Goal: Task Accomplishment & Management: Manage account settings

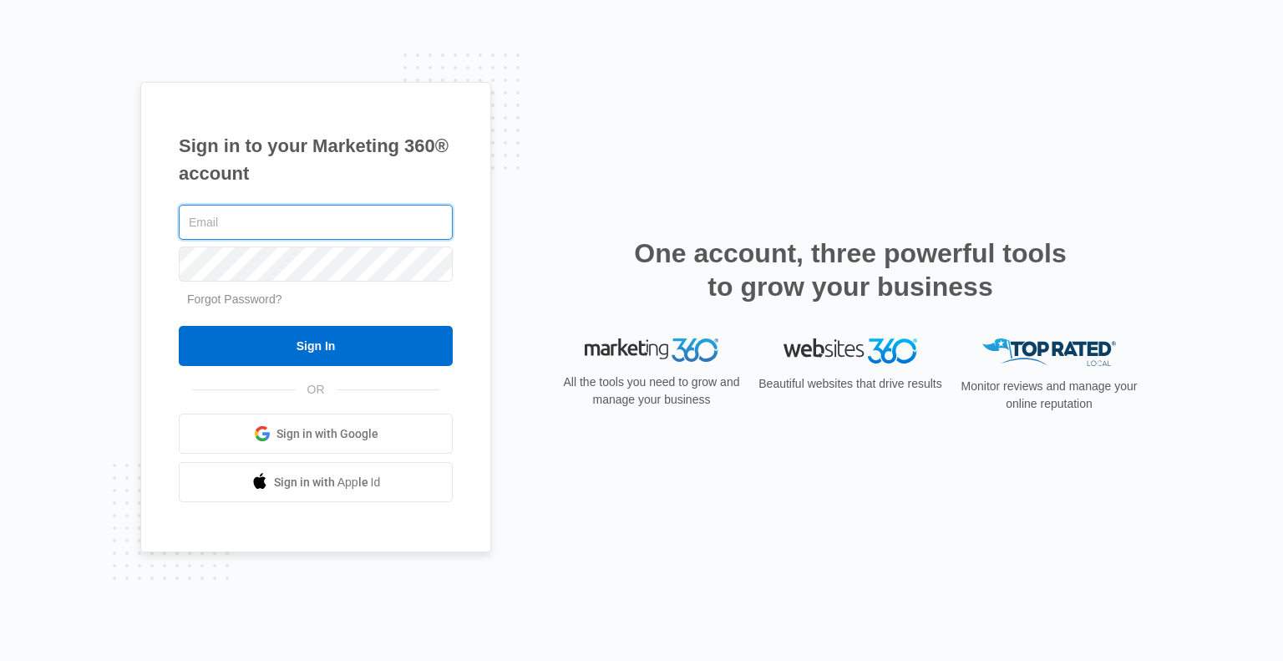
type input "[PERSON_NAME][EMAIL_ADDRESS][DOMAIN_NAME]"
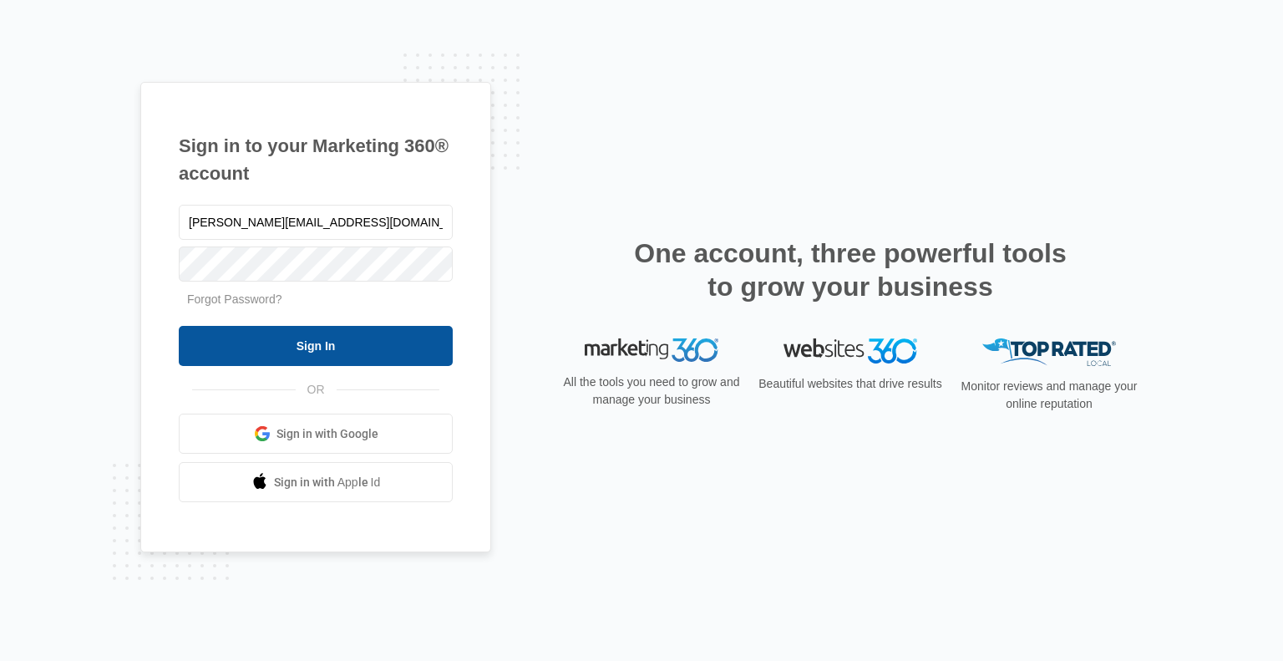
click at [335, 345] on input "Sign In" at bounding box center [316, 346] width 274 height 40
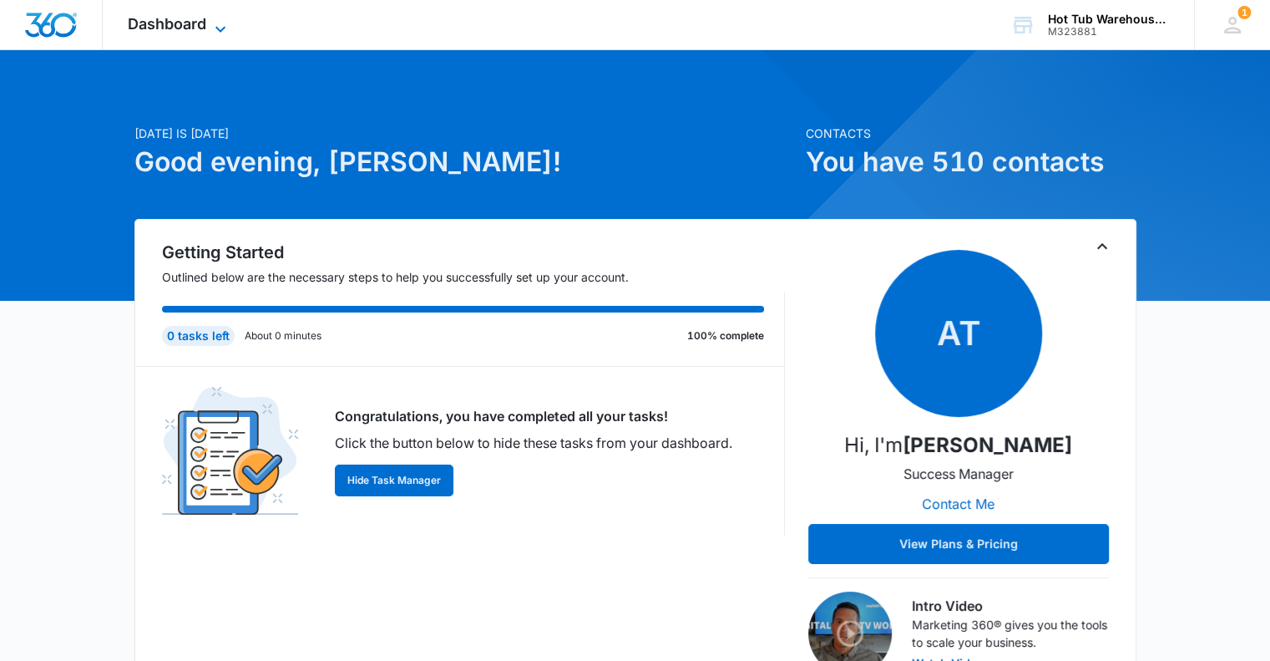
click at [220, 23] on icon at bounding box center [220, 29] width 20 height 20
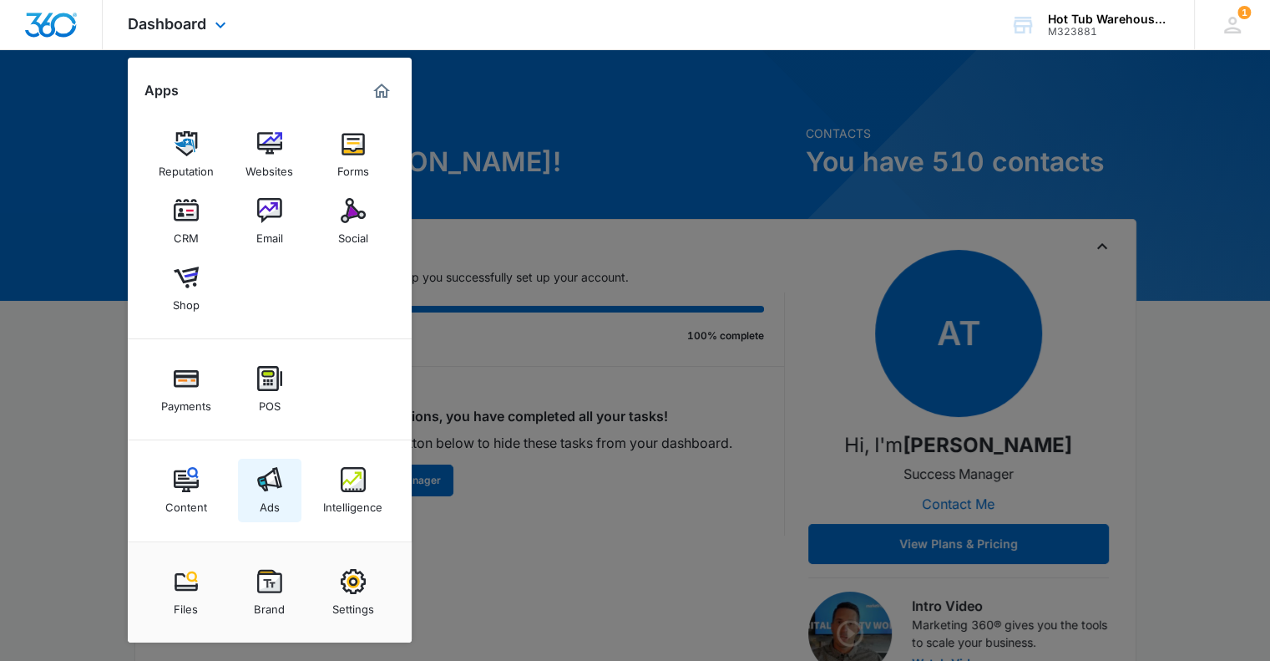
click at [264, 484] on img at bounding box center [269, 479] width 25 height 25
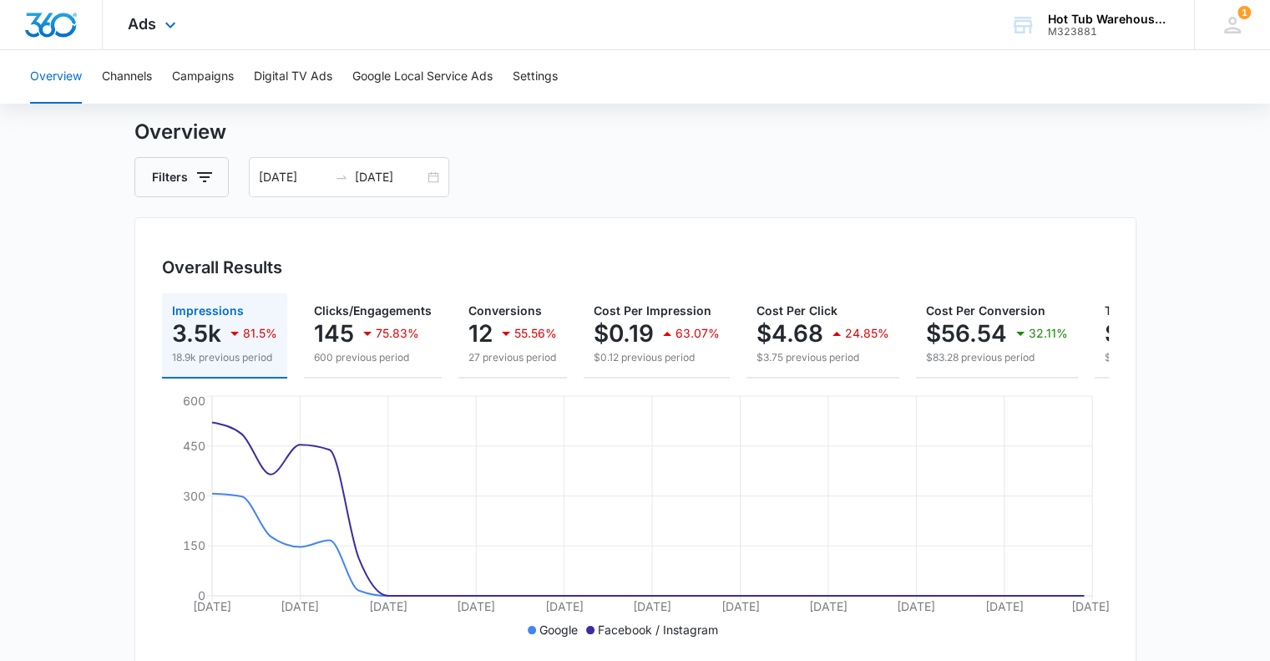
scroll to position [38, 0]
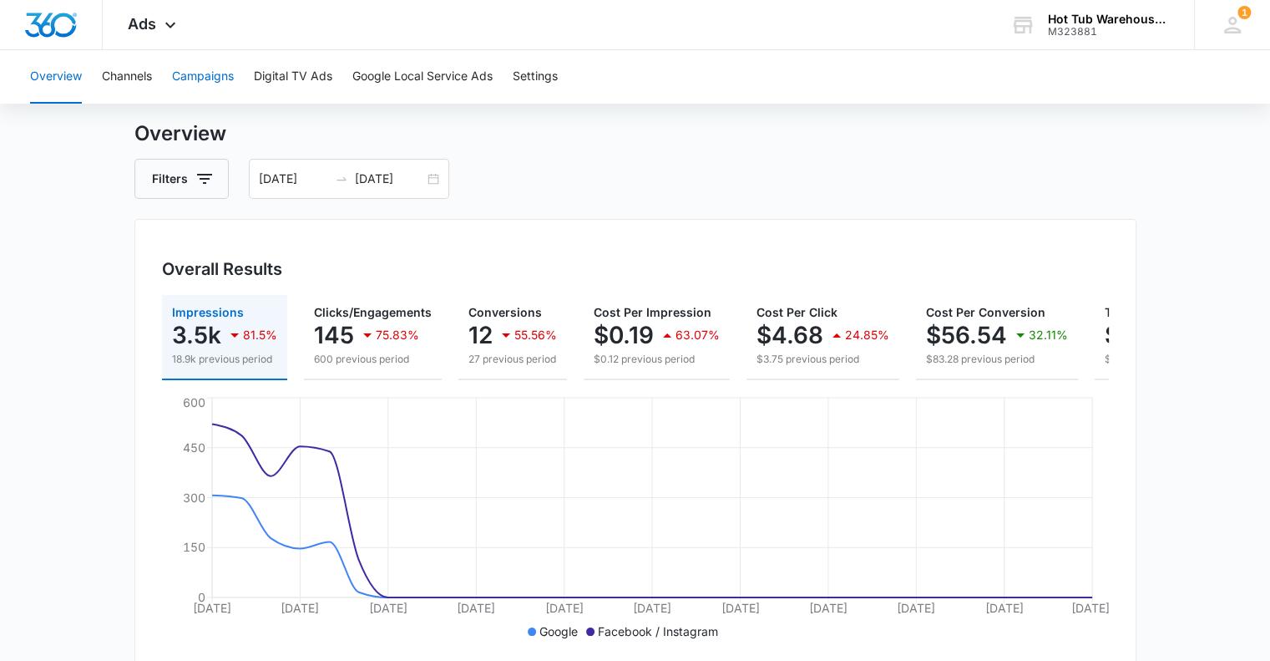
click at [188, 77] on button "Campaigns" at bounding box center [203, 76] width 62 height 53
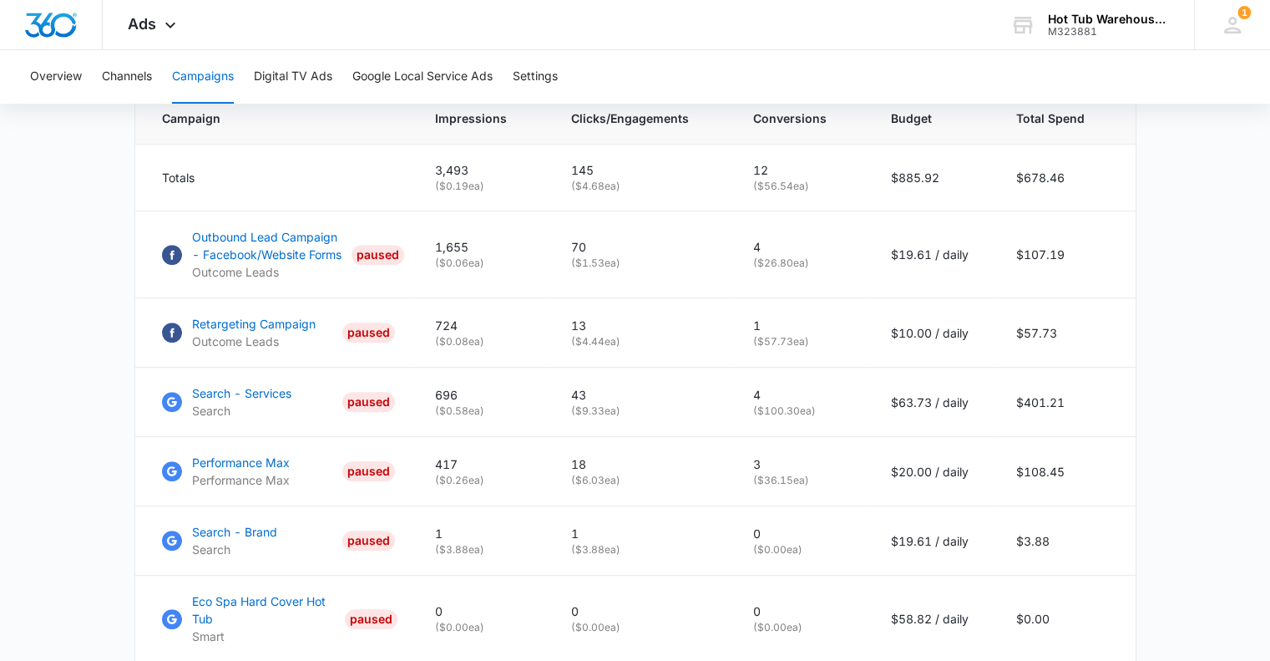
scroll to position [725, 0]
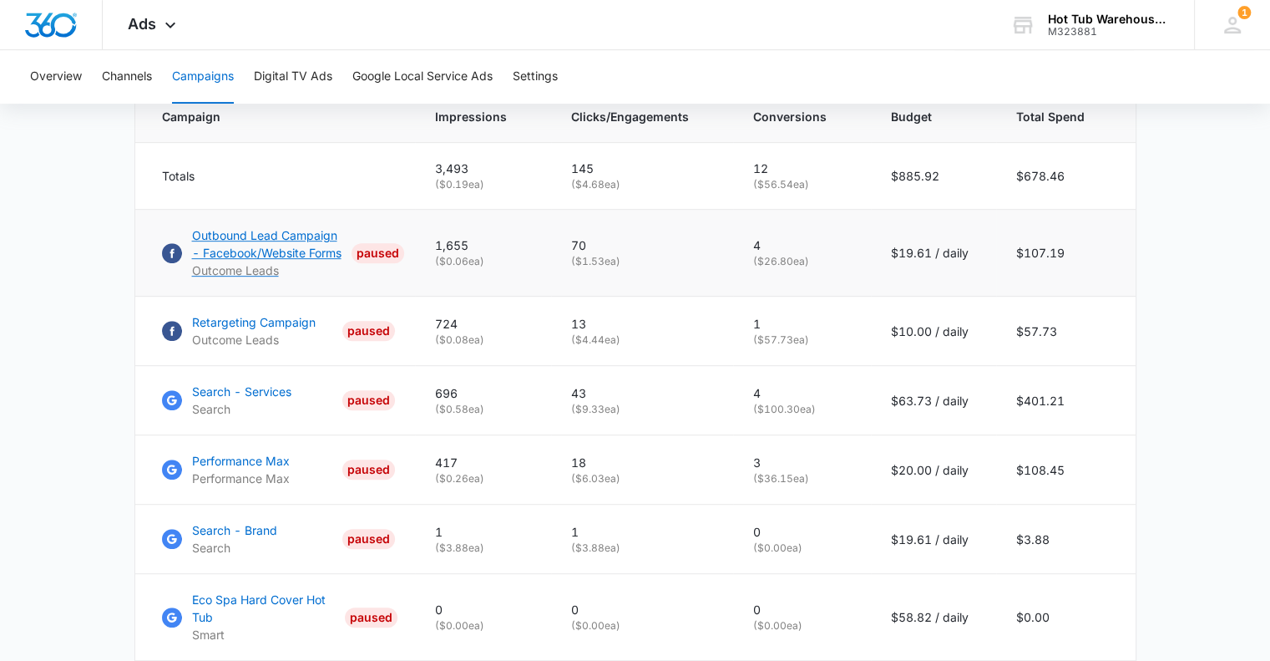
click at [219, 250] on p "Outbound Lead Campaign - Facebook/Website Forms" at bounding box center [268, 243] width 153 height 35
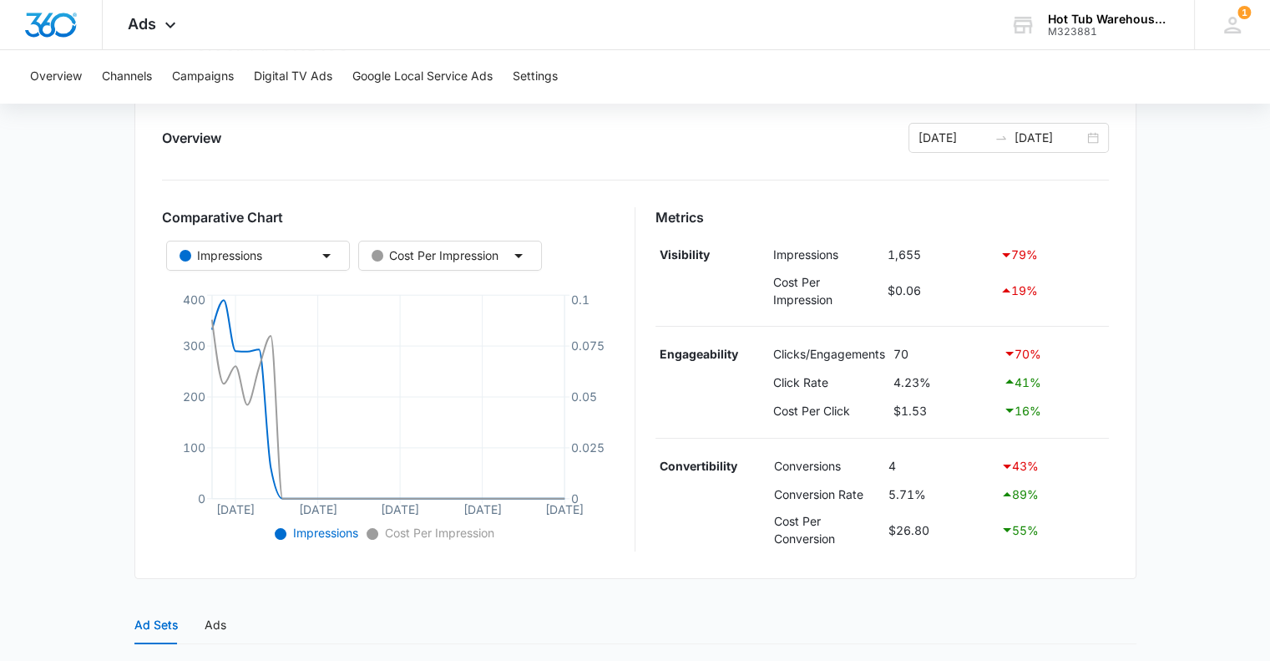
scroll to position [191, 0]
click at [517, 254] on icon "button" at bounding box center [518, 255] width 8 height 4
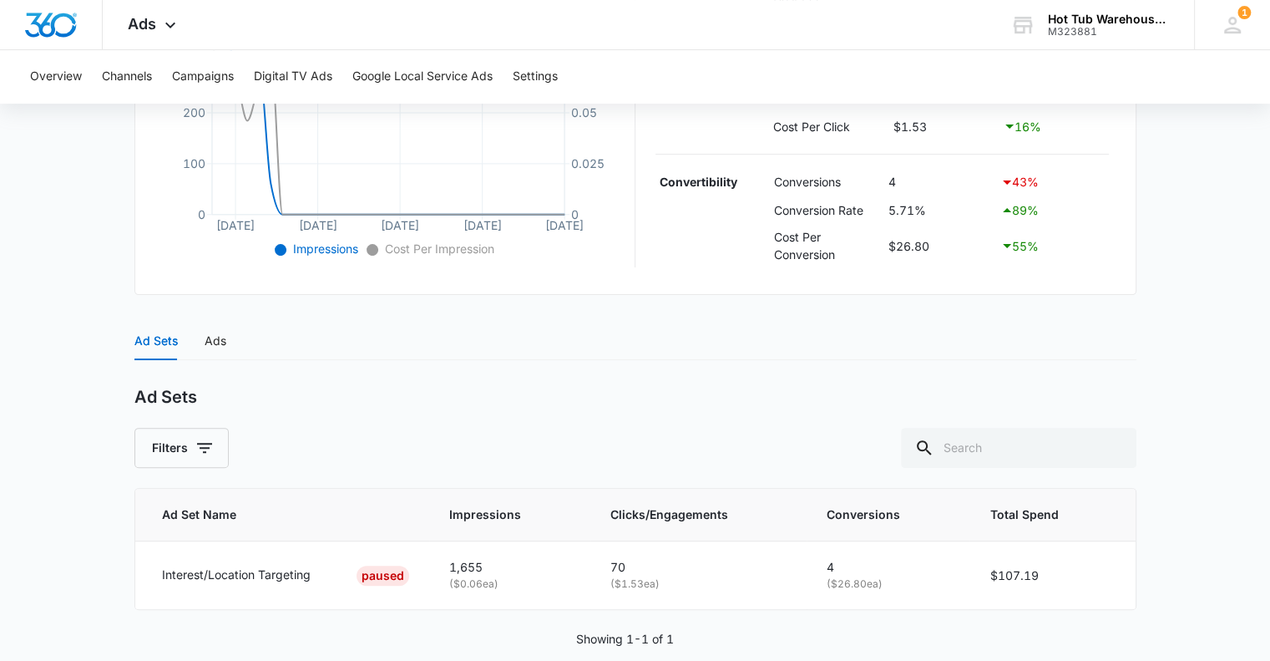
scroll to position [500, 0]
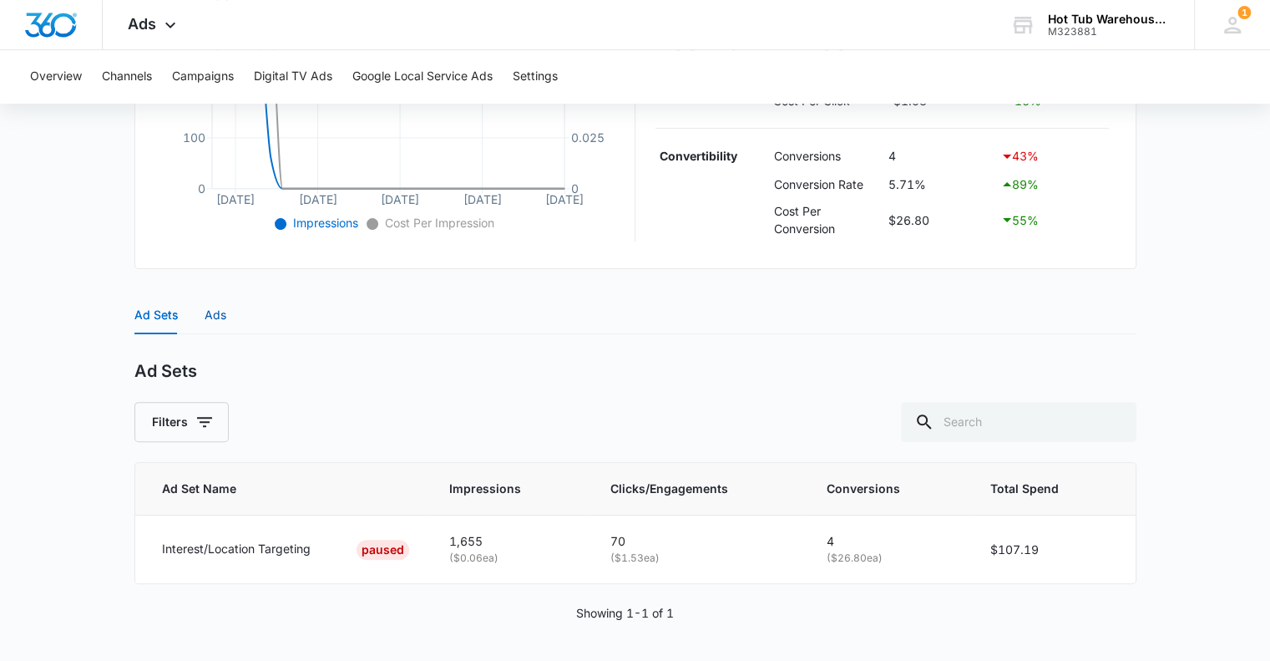
click at [210, 317] on div "Ads" at bounding box center [216, 315] width 22 height 18
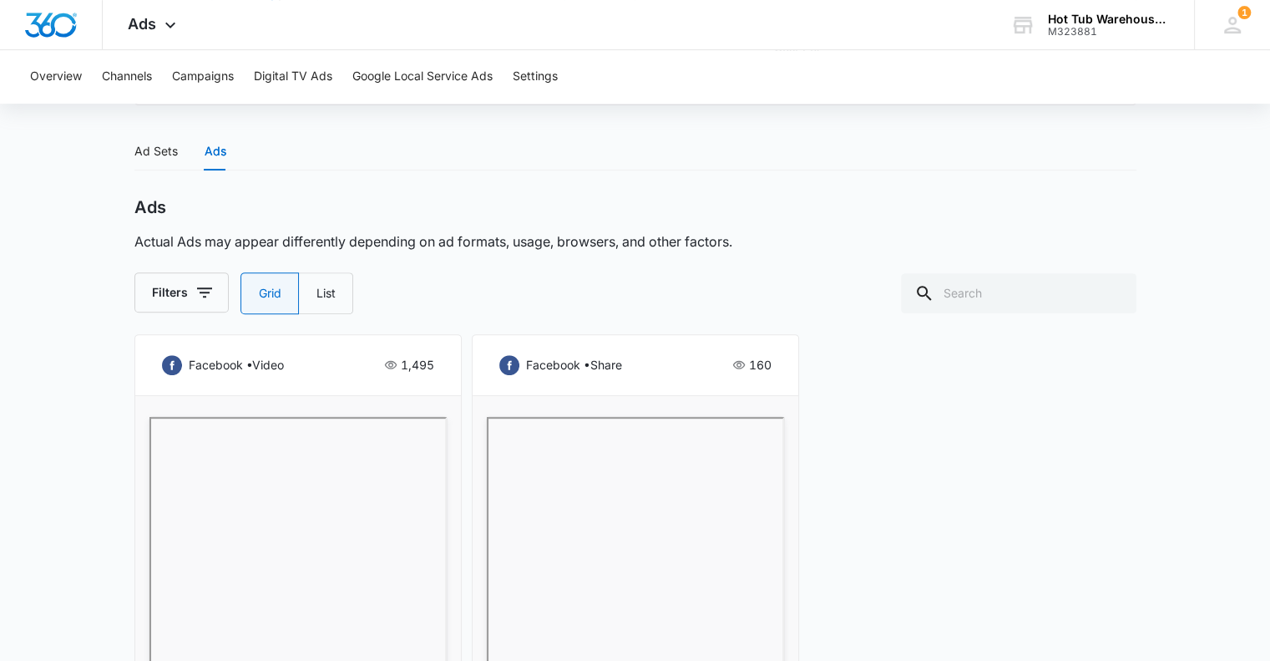
scroll to position [652, 0]
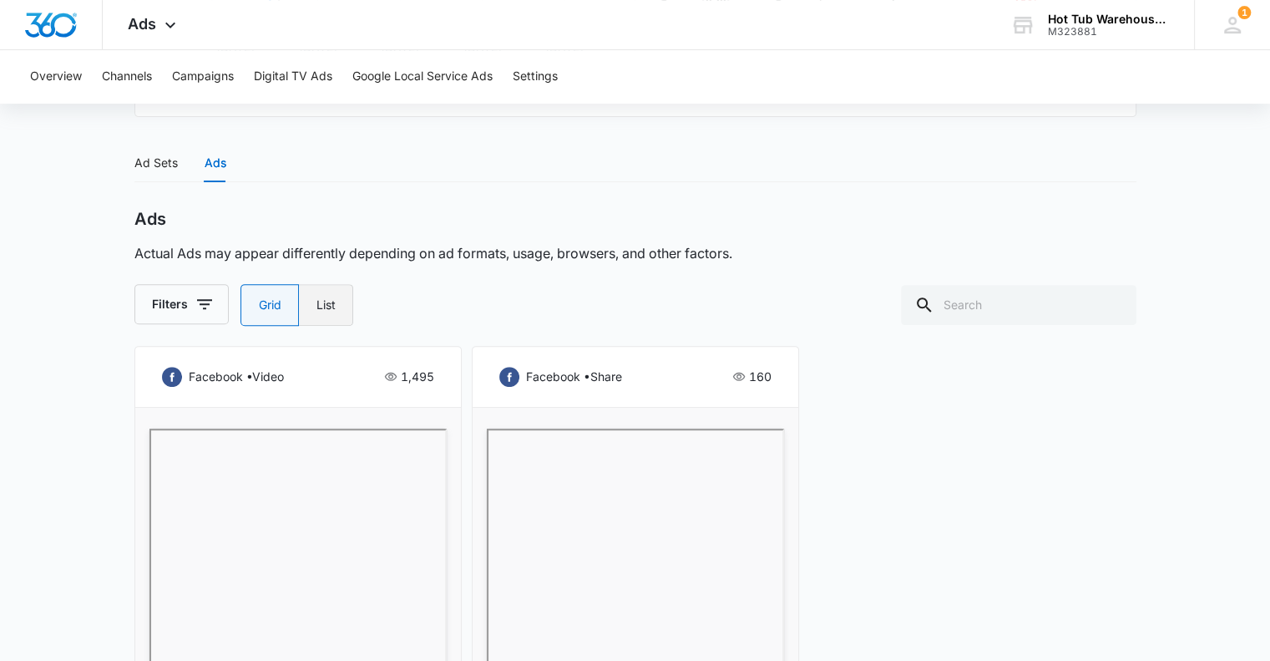
click at [327, 301] on label "List" at bounding box center [326, 305] width 54 height 42
click at [317, 305] on input "List" at bounding box center [316, 305] width 1 height 1
radio input "false"
radio input "true"
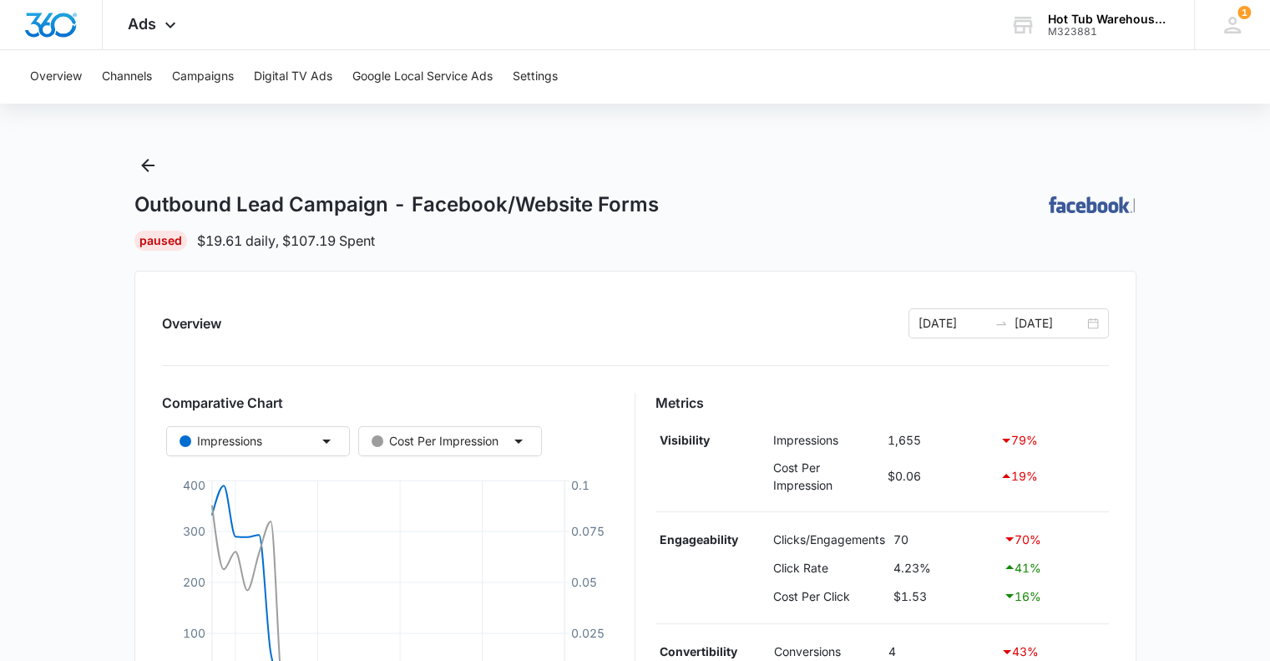
scroll to position [0, 0]
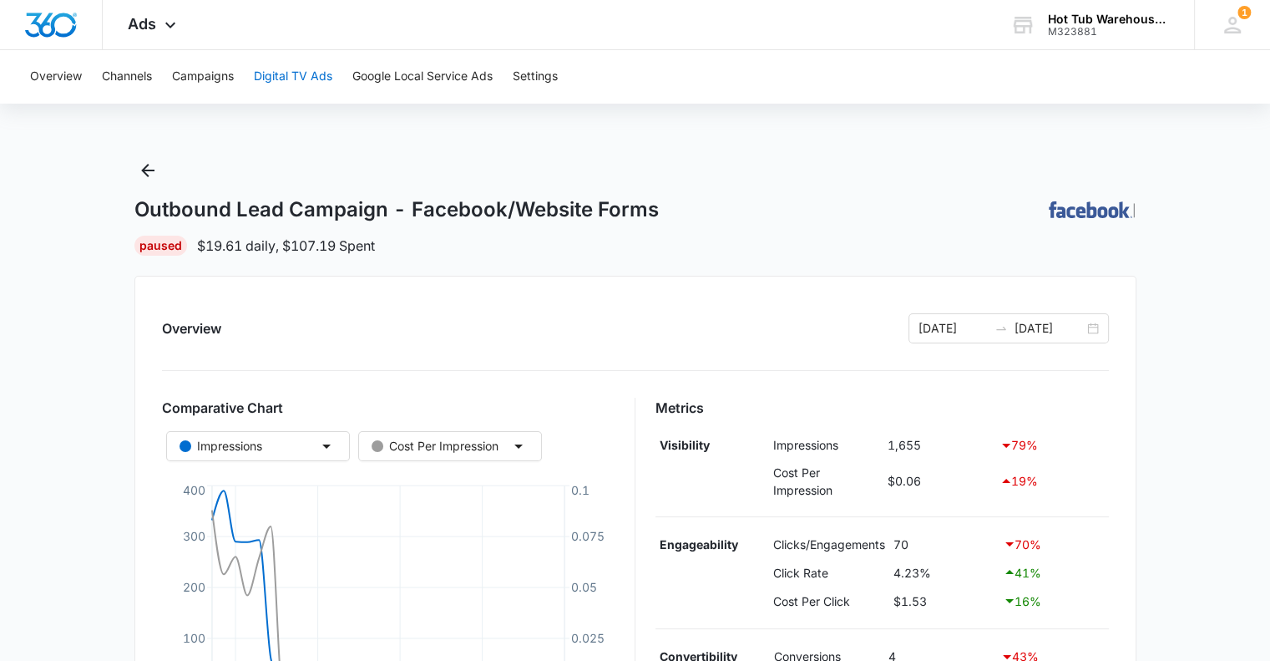
click at [311, 75] on button "Digital TV Ads" at bounding box center [293, 76] width 79 height 53
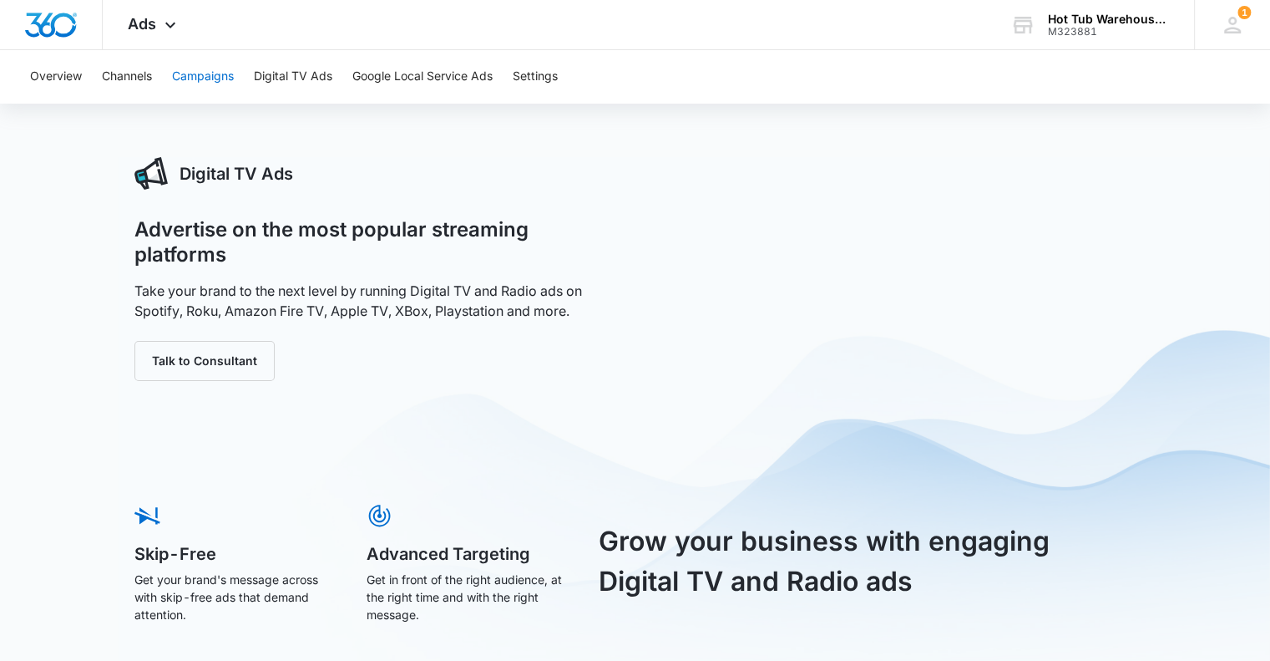
click at [217, 70] on button "Campaigns" at bounding box center [203, 76] width 62 height 53
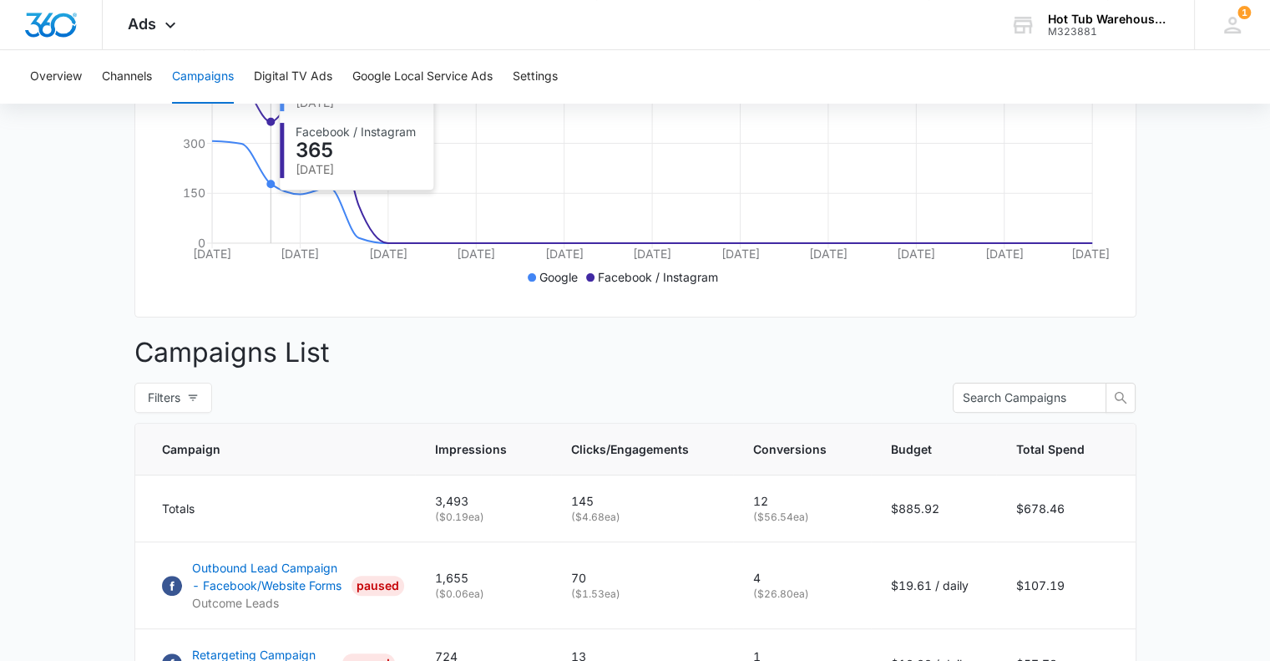
scroll to position [385, 0]
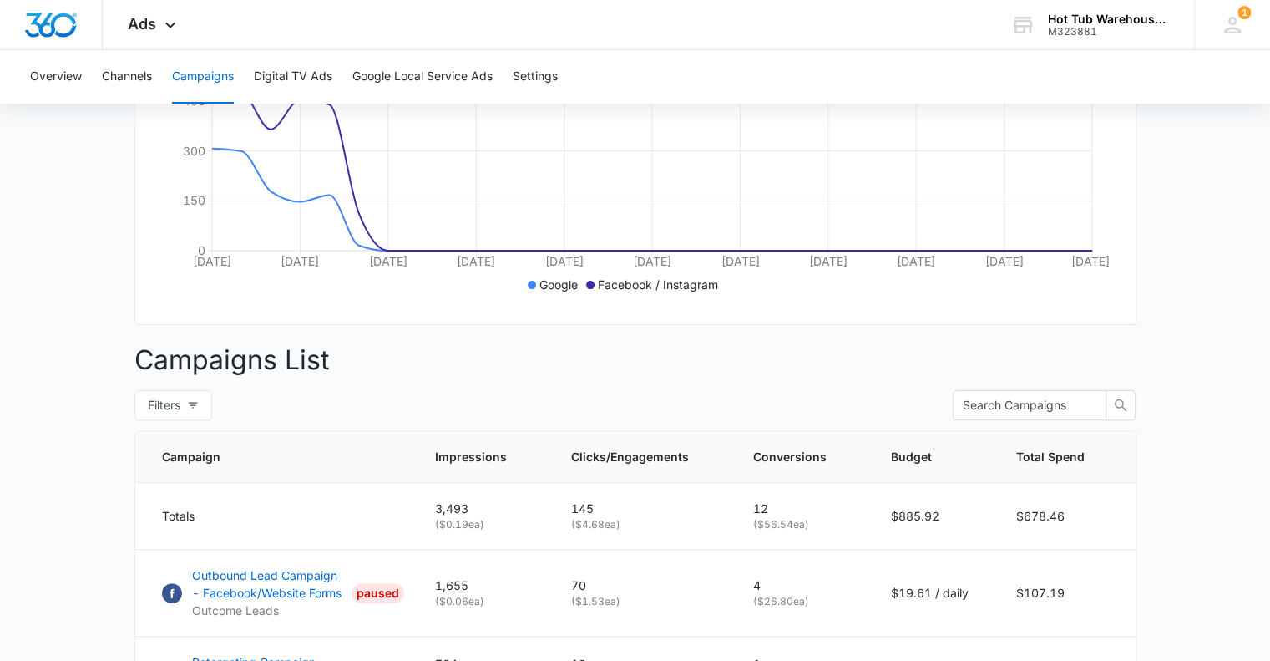
click at [536, 293] on li "Google" at bounding box center [553, 285] width 50 height 18
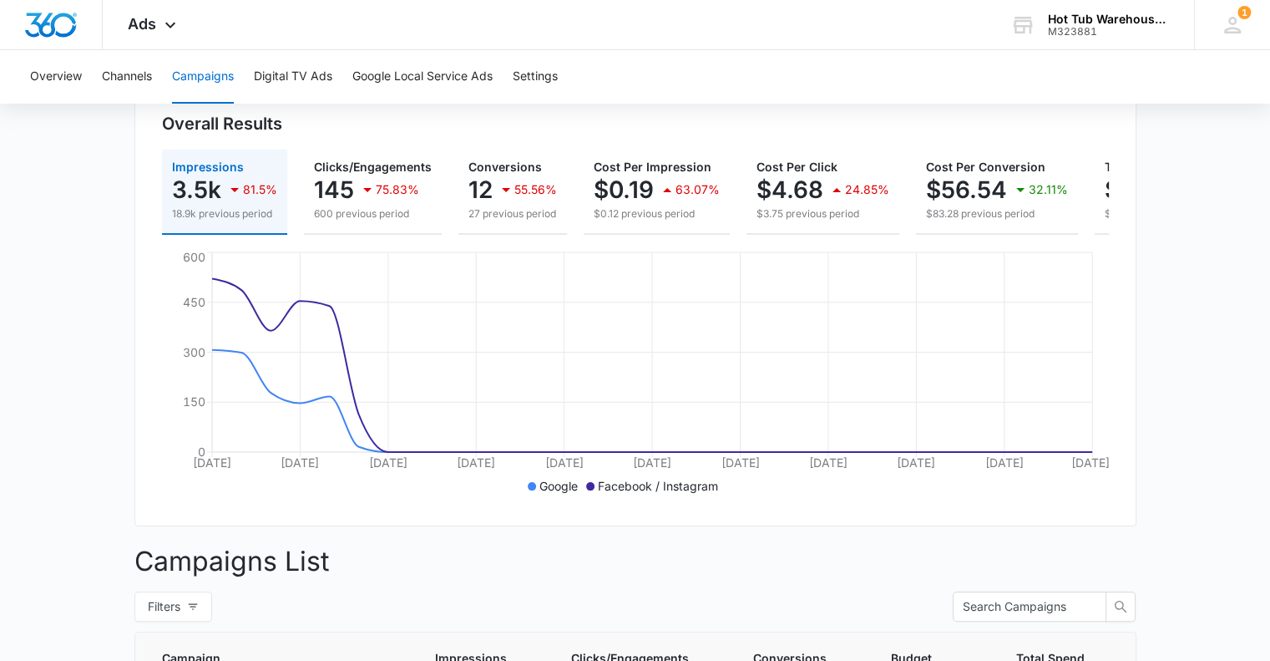
scroll to position [183, 0]
click at [296, 77] on button "Digital TV Ads" at bounding box center [293, 76] width 79 height 53
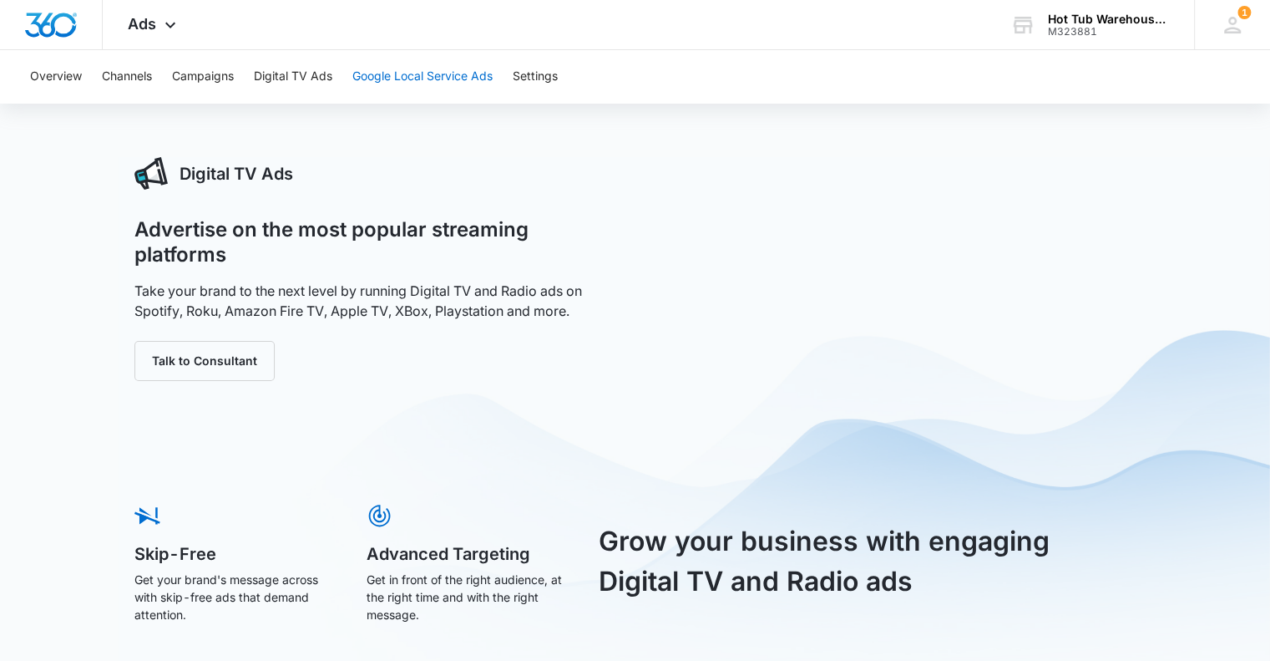
click at [410, 72] on button "Google Local Service Ads" at bounding box center [422, 76] width 140 height 53
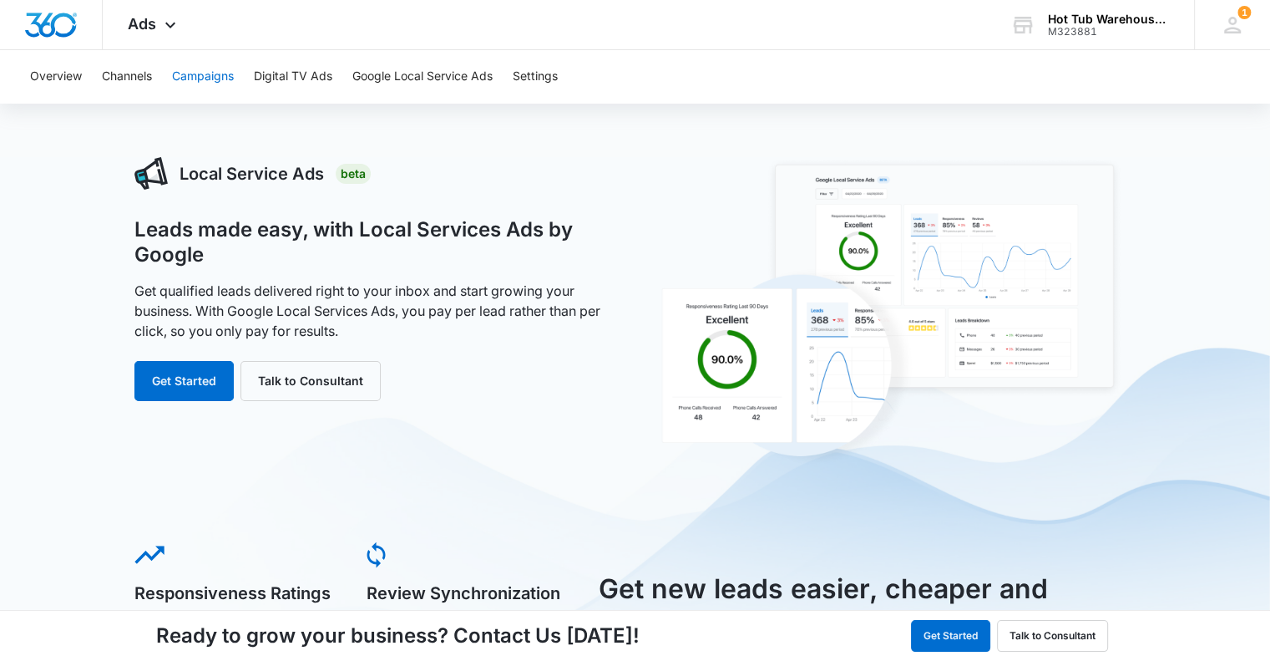
click at [215, 79] on button "Campaigns" at bounding box center [203, 76] width 62 height 53
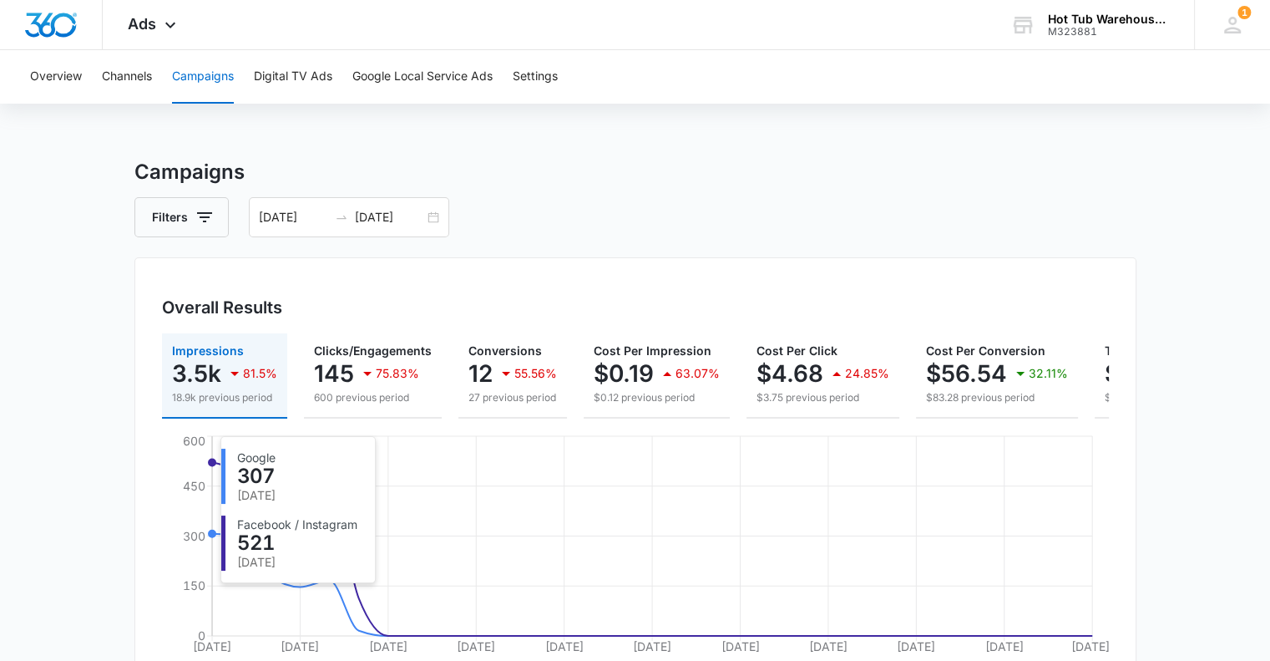
click at [197, 73] on button "Campaigns" at bounding box center [203, 76] width 62 height 53
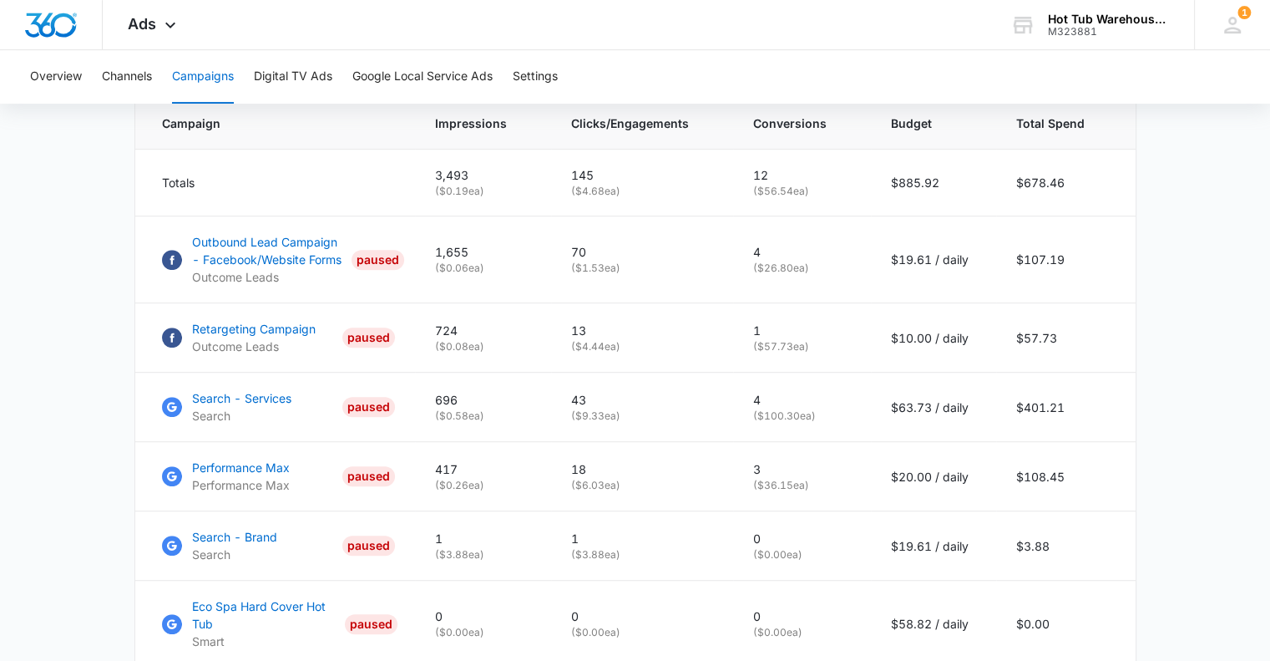
scroll to position [718, 0]
click at [249, 351] on p "Outcome Leads" at bounding box center [254, 346] width 124 height 18
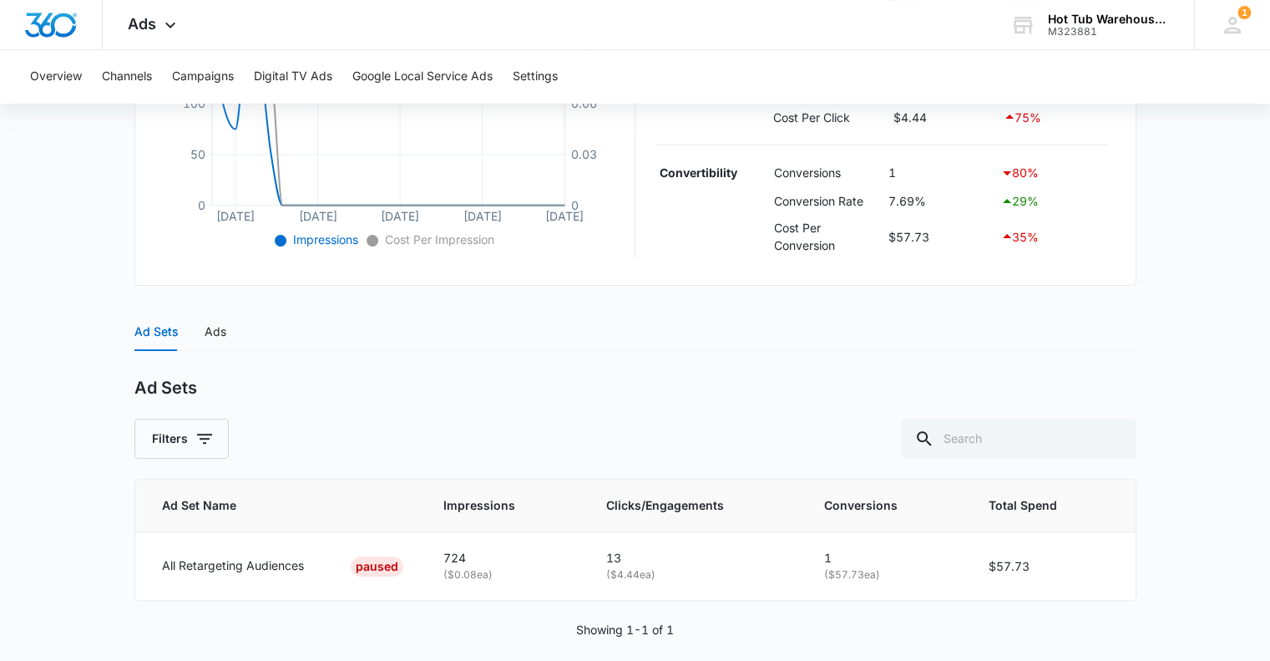
scroll to position [500, 0]
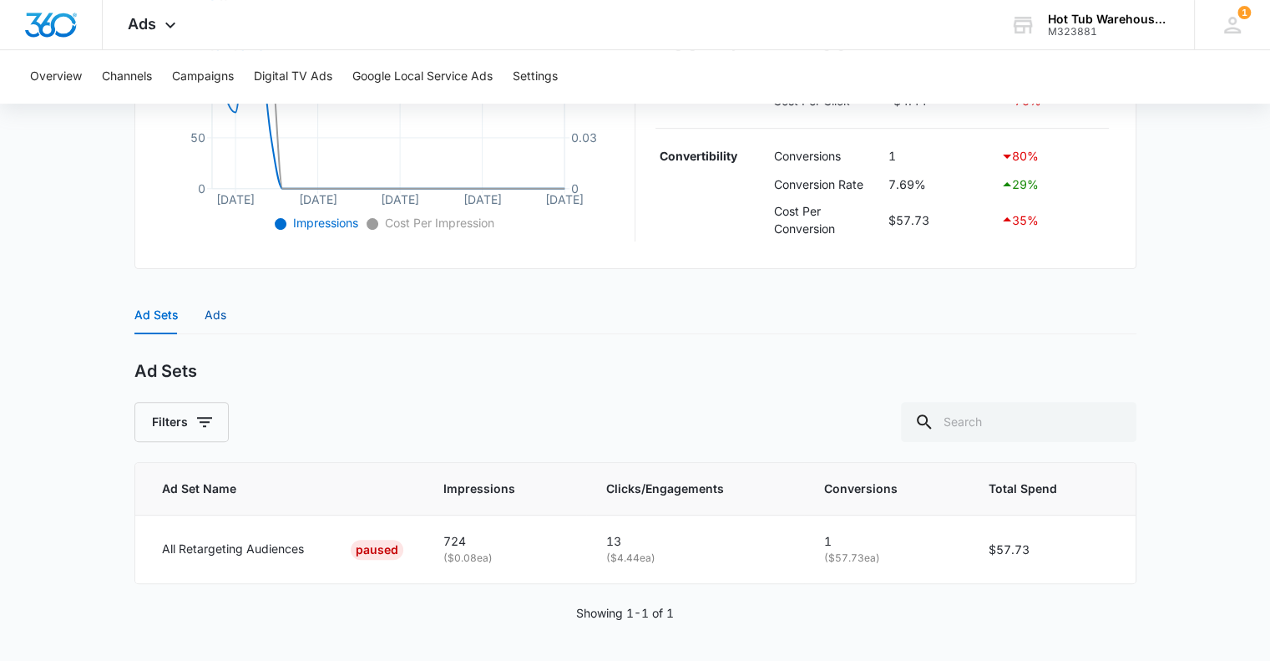
click at [214, 311] on div "Ads" at bounding box center [216, 315] width 22 height 18
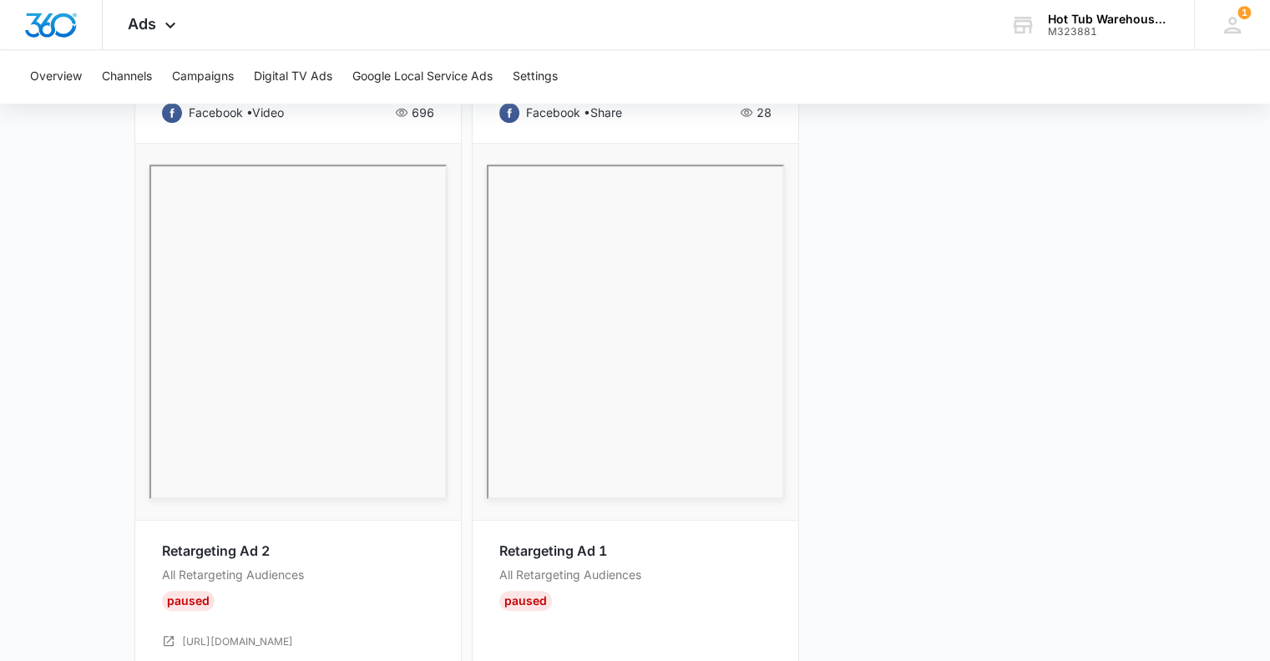
scroll to position [919, 0]
